Goal: Task Accomplishment & Management: Use online tool/utility

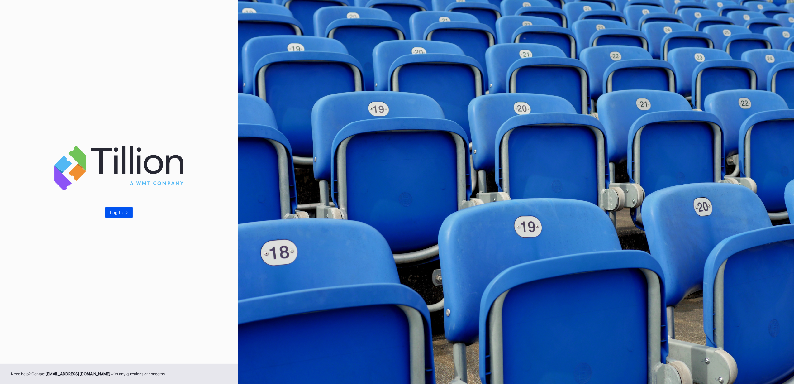
click at [115, 211] on div "Log In ->" at bounding box center [119, 212] width 18 height 5
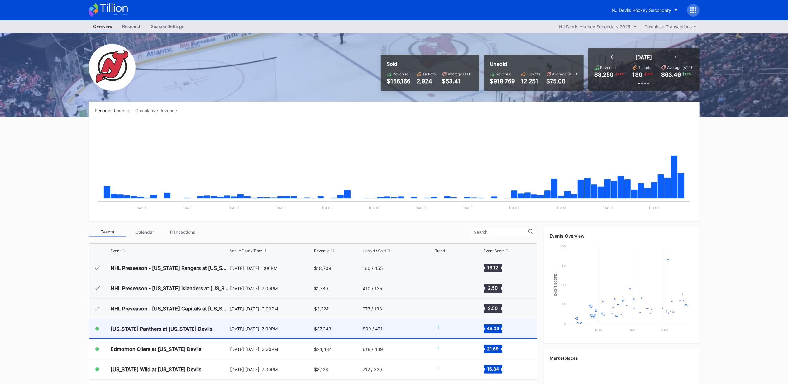
scroll to position [60, 0]
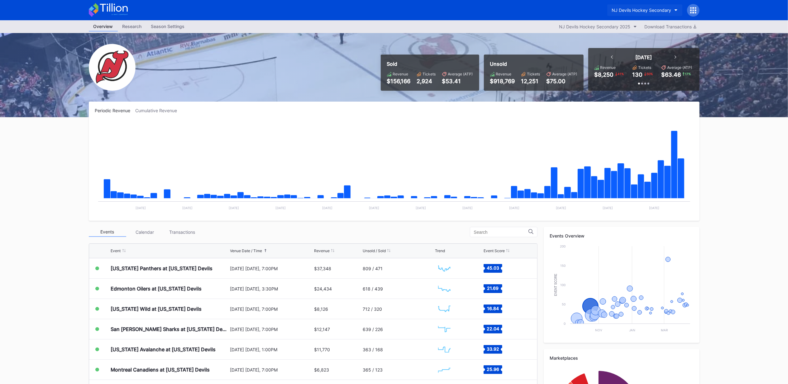
click at [661, 4] on button "NJ Devils Hockey Secondary" at bounding box center [644, 10] width 75 height 12
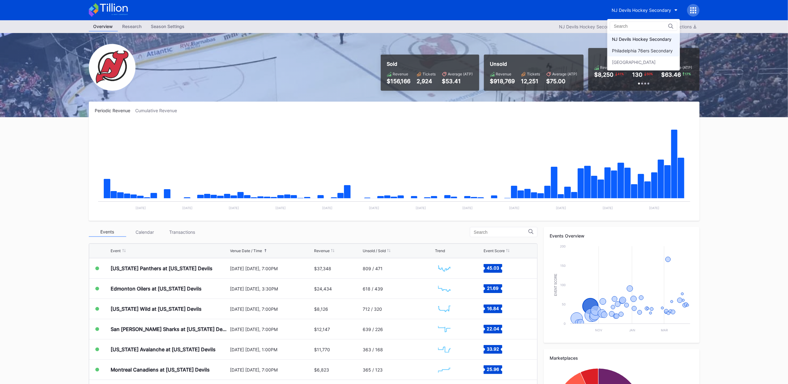
click at [647, 53] on div "Philadelphia 76ers Secondary" at bounding box center [642, 50] width 61 height 5
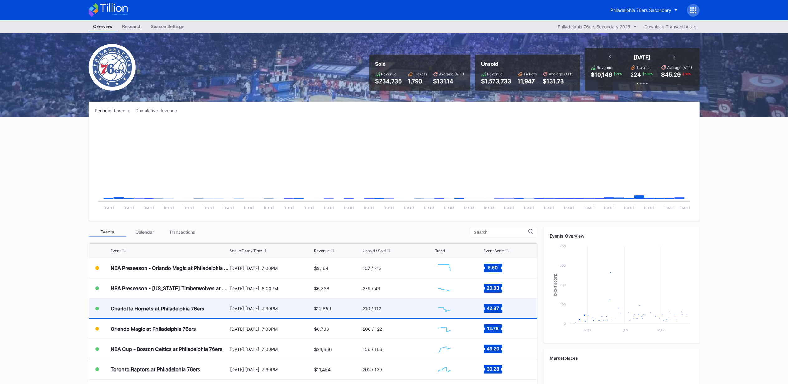
click at [185, 310] on div "Charlotte Hornets at Philadelphia 76ers" at bounding box center [158, 308] width 94 height 6
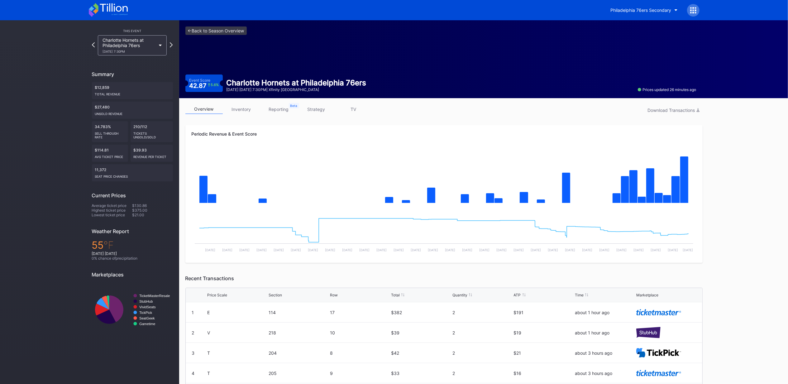
click at [241, 107] on link "inventory" at bounding box center [241, 109] width 37 height 10
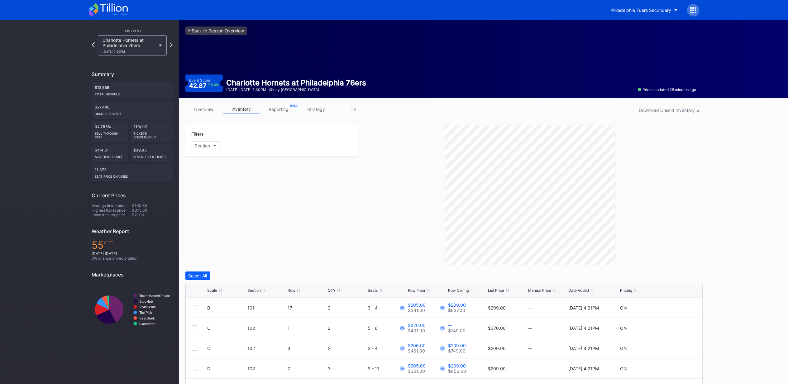
click at [502, 287] on div "Scale Section Row QTY Seats Row Floor Row Ceiling List Price Manual Price Date …" at bounding box center [444, 290] width 516 height 14
click at [497, 289] on div "List Price" at bounding box center [496, 290] width 16 height 5
click at [454, 305] on div "$21.00" at bounding box center [456, 304] width 17 height 5
click at [675, 307] on icon at bounding box center [677, 307] width 5 height 5
drag, startPoint x: 464, startPoint y: 310, endPoint x: 441, endPoint y: 308, distance: 22.5
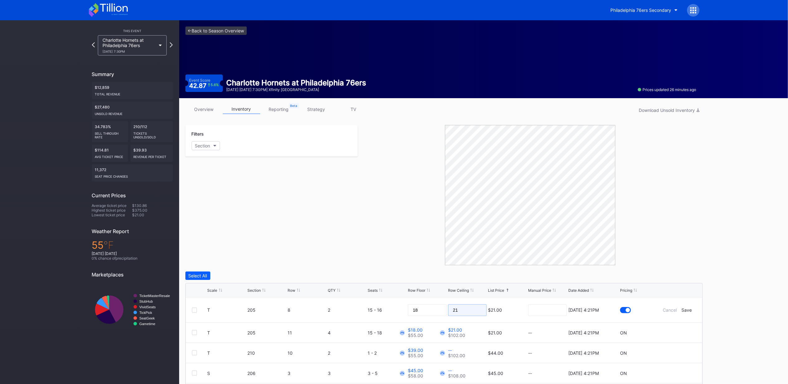
click at [441, 308] on form "T 205 8 2 15 - 16 18 21 $21.00 8/14/2025 4:21PM Cancel Save" at bounding box center [451, 309] width 488 height 25
type input "36"
click at [681, 309] on div "Save" at bounding box center [686, 309] width 10 height 5
click at [675, 326] on icon at bounding box center [677, 327] width 5 height 5
drag, startPoint x: 461, startPoint y: 329, endPoint x: 410, endPoint y: 326, distance: 51.2
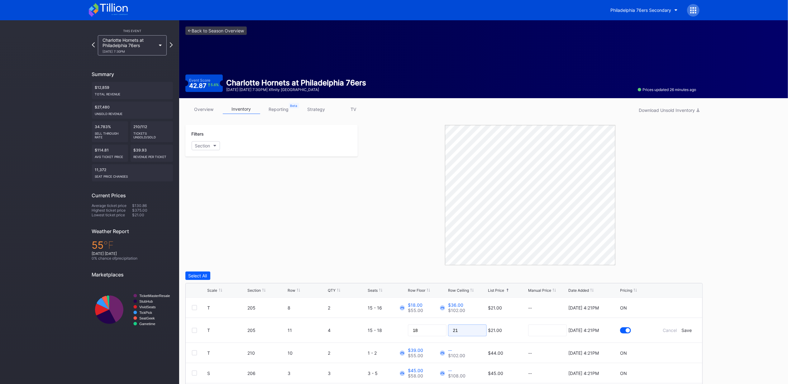
click at [410, 326] on form "T 205 11 4 15 - 18 18 21 $21.00 8/14/2025 4:21PM Cancel Save" at bounding box center [451, 330] width 488 height 25
type input "36"
click at [684, 328] on div "Save" at bounding box center [686, 329] width 10 height 5
click at [492, 291] on div "List Price" at bounding box center [496, 290] width 16 height 5
